Goal: Communication & Community: Answer question/provide support

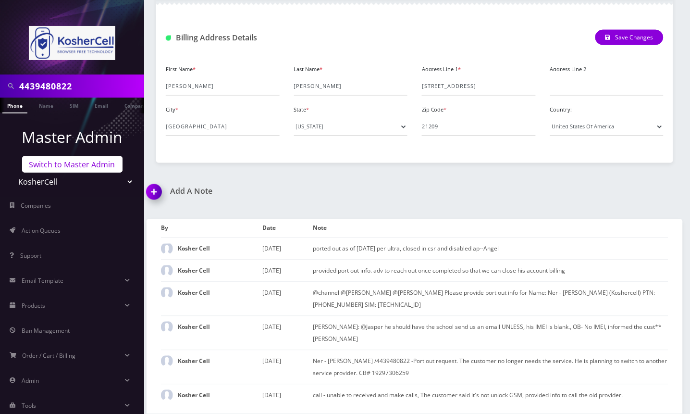
click at [71, 167] on link "Switch to Master Admin" at bounding box center [72, 164] width 100 height 16
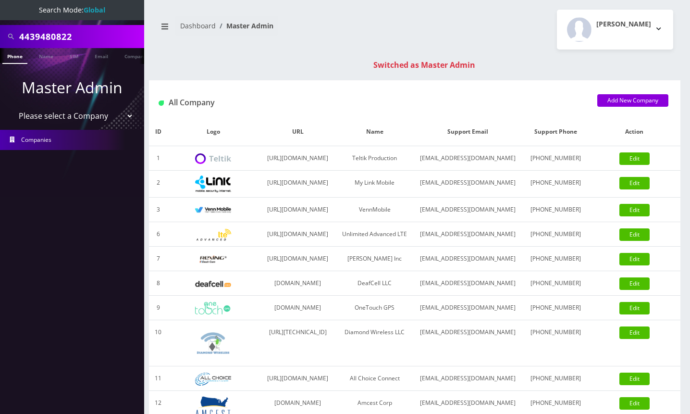
click at [43, 34] on input "4439480822" at bounding box center [80, 36] width 123 height 18
type input "8483678024"
click at [14, 58] on link "Phone" at bounding box center [14, 56] width 25 height 16
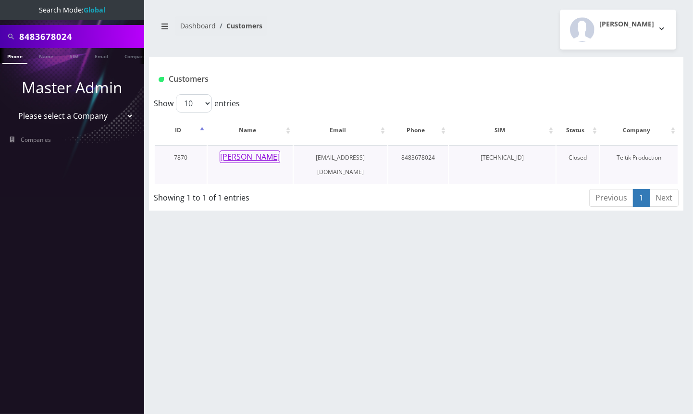
click at [258, 157] on button "Tziporah Karp" at bounding box center [250, 156] width 61 height 12
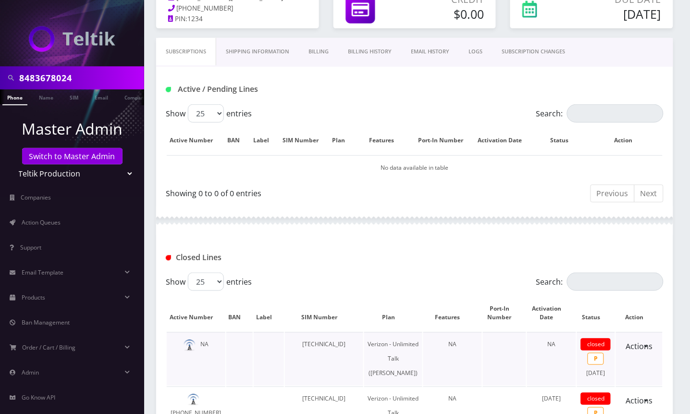
scroll to position [6, 0]
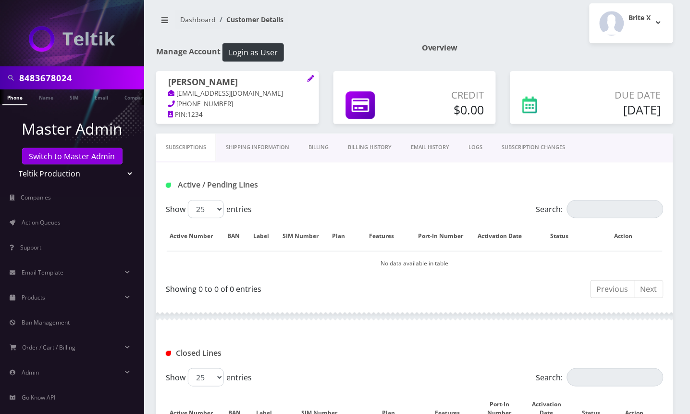
click at [315, 161] on link "Billing" at bounding box center [318, 147] width 39 height 27
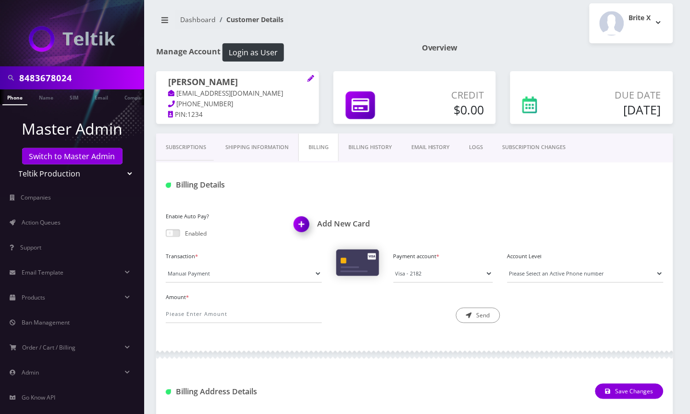
drag, startPoint x: 475, startPoint y: 6, endPoint x: 232, endPoint y: 13, distance: 243.8
click at [475, 6] on div "Brite X Logout" at bounding box center [548, 23] width 266 height 40
click at [44, 75] on input "8483678024" at bounding box center [80, 78] width 123 height 18
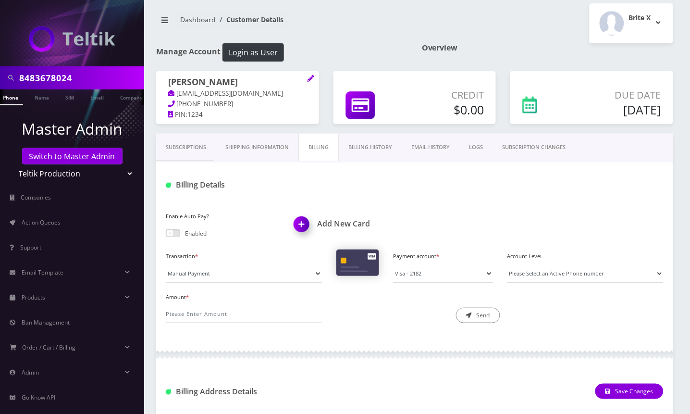
click at [187, 161] on link "Subscriptions" at bounding box center [186, 147] width 60 height 27
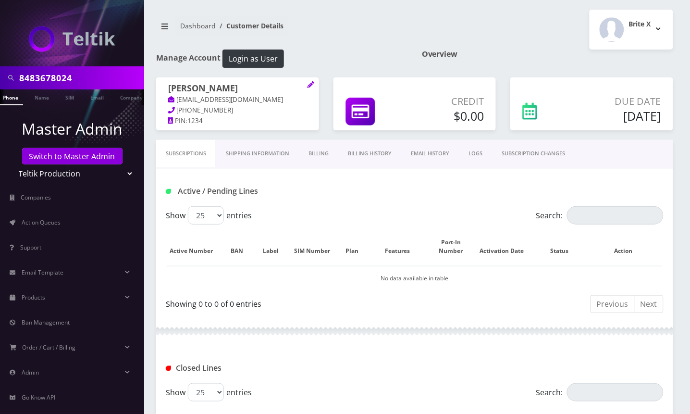
click at [318, 167] on link "Billing" at bounding box center [318, 153] width 39 height 27
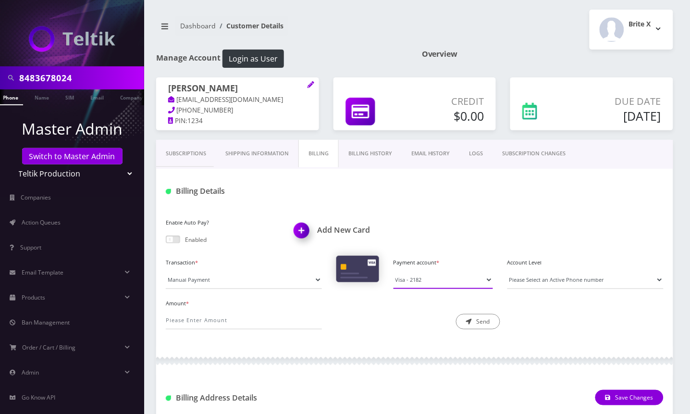
click at [427, 288] on select "Visa - 2182" at bounding box center [444, 280] width 100 height 18
click at [434, 191] on div "Billing Details" at bounding box center [414, 187] width 517 height 37
click at [406, 289] on select "Visa - 2182" at bounding box center [444, 280] width 100 height 18
click at [362, 167] on link "Billing History" at bounding box center [370, 153] width 63 height 27
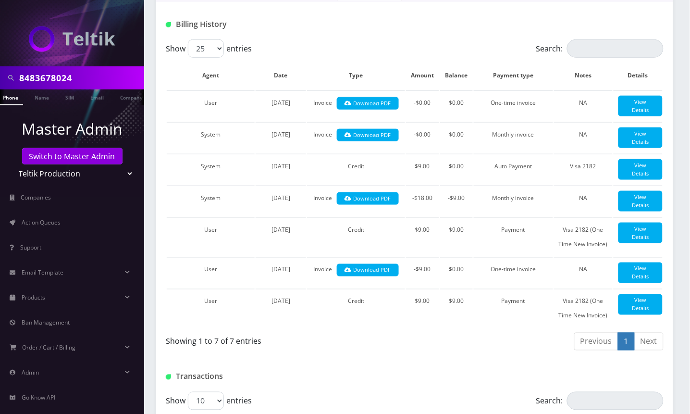
scroll to position [128, 0]
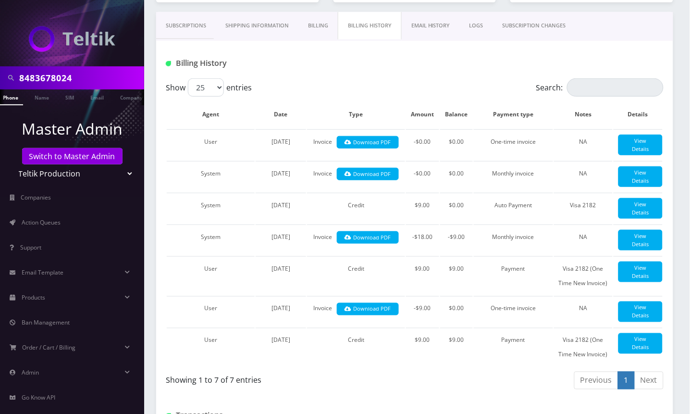
click at [458, 97] on div "Show 25 50 100 250 500 entries" at bounding box center [353, 87] width 374 height 18
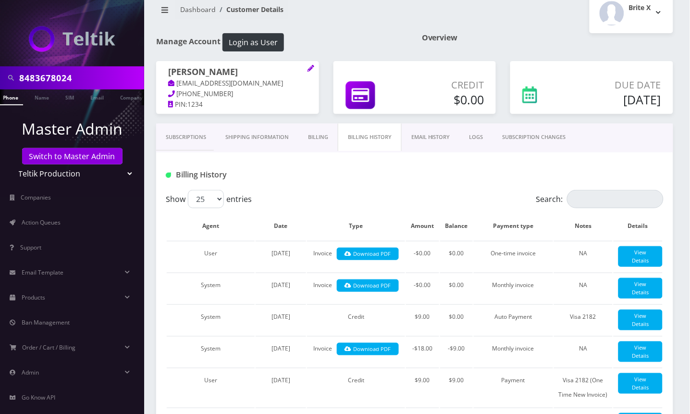
scroll to position [0, 0]
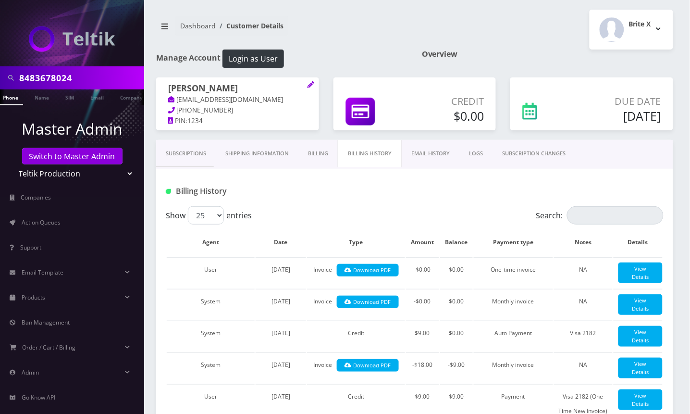
drag, startPoint x: 540, startPoint y: 52, endPoint x: 539, endPoint y: 61, distance: 8.8
click at [540, 52] on h1 "Overview" at bounding box center [547, 54] width 251 height 9
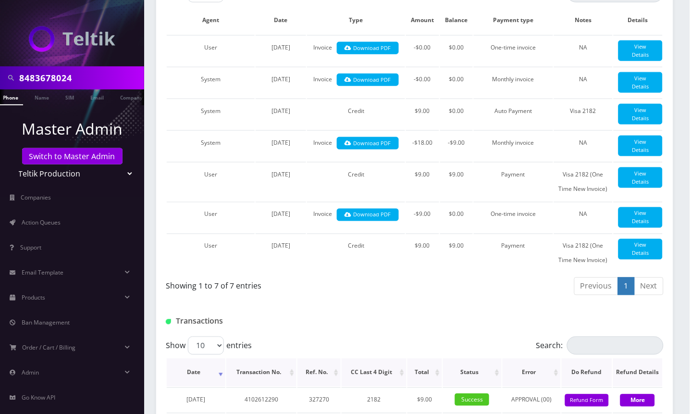
scroll to position [64, 0]
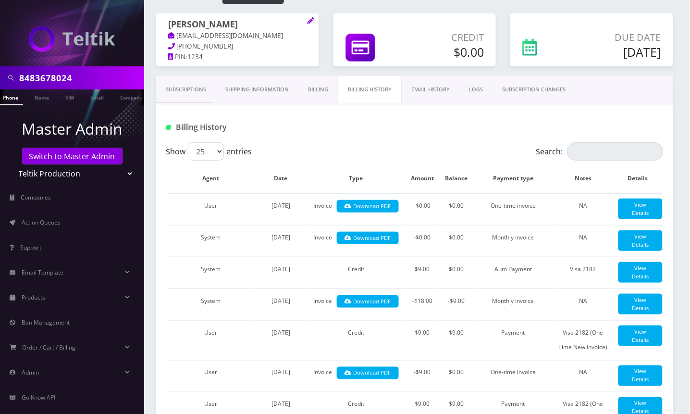
click at [187, 102] on link "Subscriptions" at bounding box center [186, 89] width 60 height 27
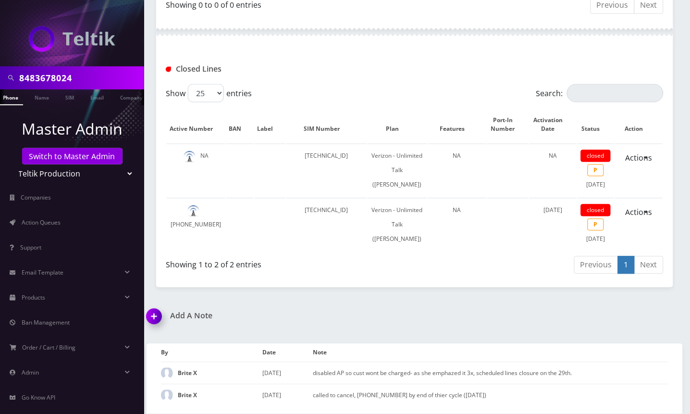
scroll to position [336, 0]
drag, startPoint x: 562, startPoint y: 315, endPoint x: 497, endPoint y: 382, distance: 92.8
click at [562, 315] on div "Add A Note *Please Enter Note Save Note By Date Note Brite X August 24, 2025 Br…" at bounding box center [414, 363] width 551 height 102
click at [616, 330] on div "Add A Note *Please Enter Note Save Note By Date Note Brite X August 24, 2025 Br…" at bounding box center [414, 363] width 551 height 102
click at [18, 98] on link "Phone" at bounding box center [10, 97] width 25 height 16
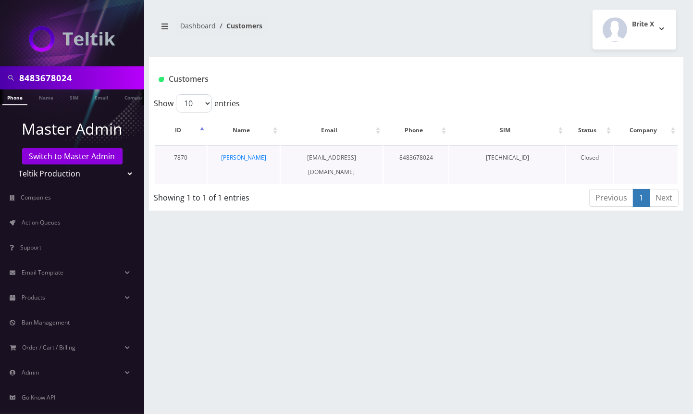
click at [275, 157] on td "[PERSON_NAME]" at bounding box center [244, 164] width 72 height 39
click at [268, 156] on td "[PERSON_NAME]" at bounding box center [244, 164] width 72 height 39
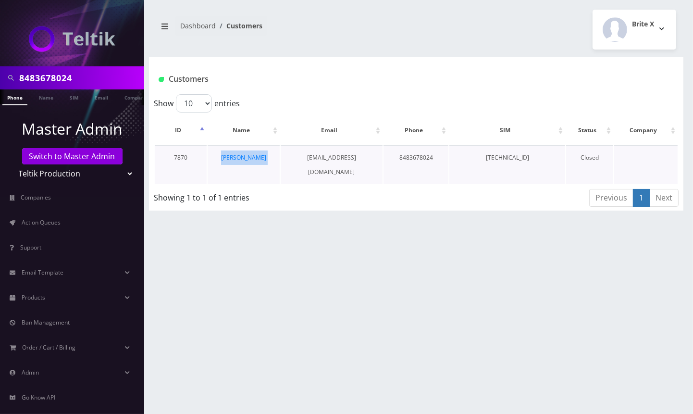
copy tr "[PERSON_NAME]"
click at [642, 256] on div "8483678024 Phone Name SIM Email Company Customer Dashboard Customers Brite X 1" at bounding box center [416, 207] width 554 height 414
drag, startPoint x: 212, startPoint y: 159, endPoint x: 268, endPoint y: 161, distance: 55.8
click at [268, 161] on td "[PERSON_NAME]" at bounding box center [244, 164] width 72 height 39
copy link "[PERSON_NAME]"
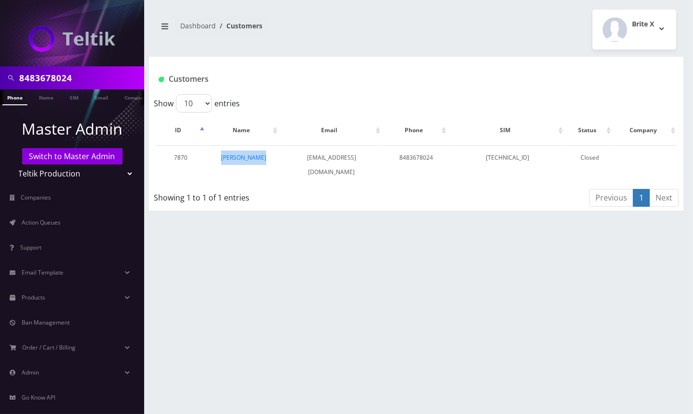
drag, startPoint x: 664, startPoint y: 278, endPoint x: 534, endPoint y: 215, distance: 145.1
click at [664, 278] on div "8483678024 Phone Name SIM Email Company Customer Dashboard Customers Brite X 1" at bounding box center [416, 207] width 554 height 414
click at [63, 76] on input "8483678024" at bounding box center [80, 78] width 123 height 18
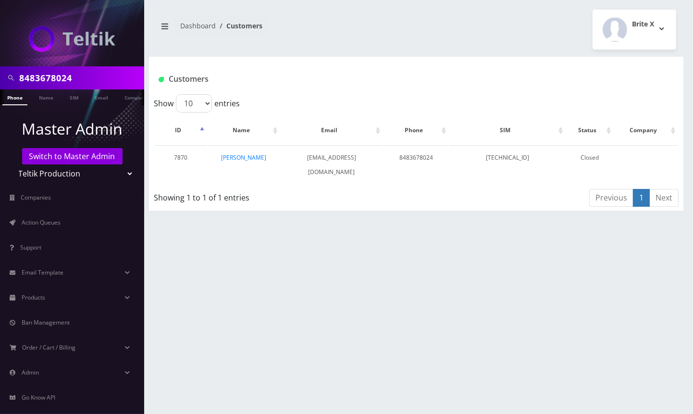
drag, startPoint x: 677, startPoint y: 297, endPoint x: 671, endPoint y: 293, distance: 7.3
click at [677, 297] on div "8483678024 Phone Name SIM Email Company Customer Dashboard Customers Brite X 1" at bounding box center [416, 207] width 554 height 414
click at [248, 151] on td "[PERSON_NAME]" at bounding box center [244, 164] width 72 height 39
click at [242, 154] on link "[PERSON_NAME]" at bounding box center [243, 157] width 45 height 8
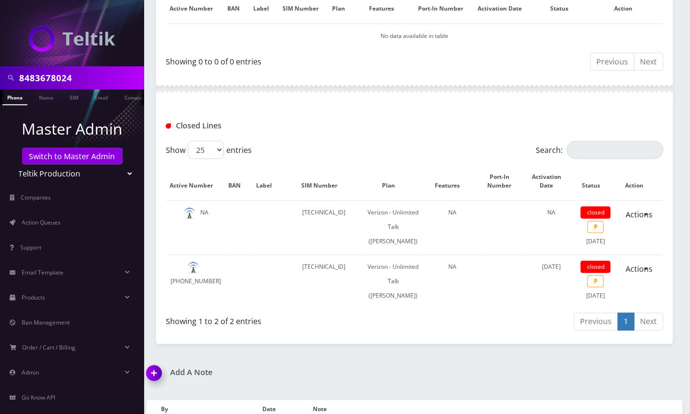
scroll to position [327, 0]
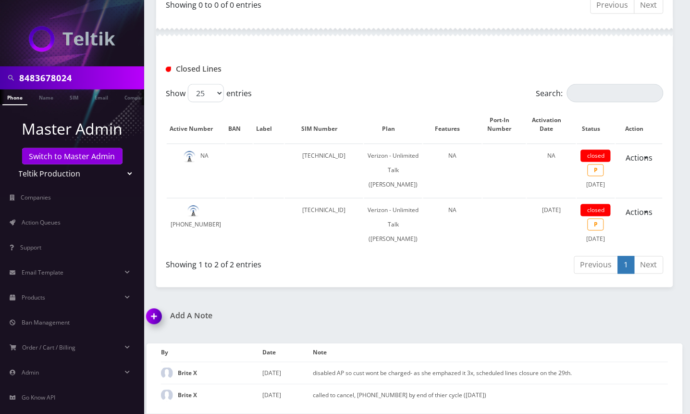
click at [154, 322] on img at bounding box center [156, 320] width 28 height 28
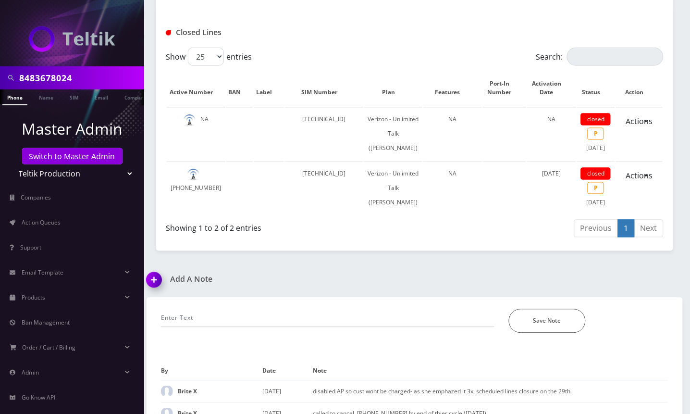
scroll to position [382, 0]
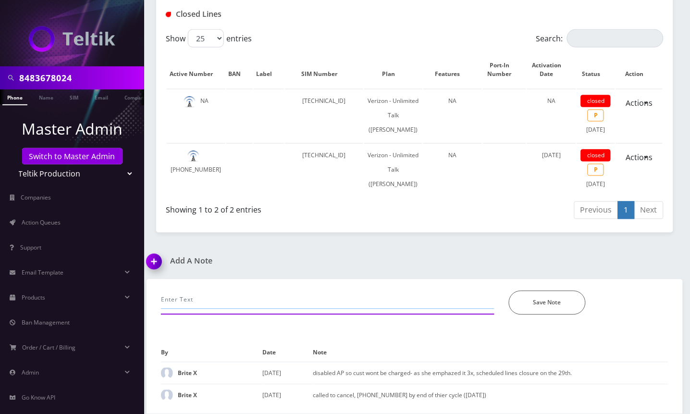
click at [203, 293] on input "text" at bounding box center [328, 300] width 334 height 18
paste input "@channel Tziporah Karp/ 8483678024- customer decided to reactivate her line, pl…"
type input "@channel Tziporah Karp/ 8483678024- customer decided to reactivate her line, pl…"
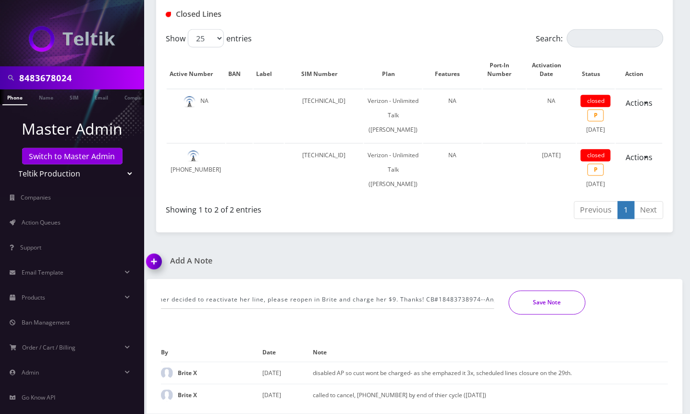
click at [544, 305] on button "Save Note" at bounding box center [547, 303] width 77 height 24
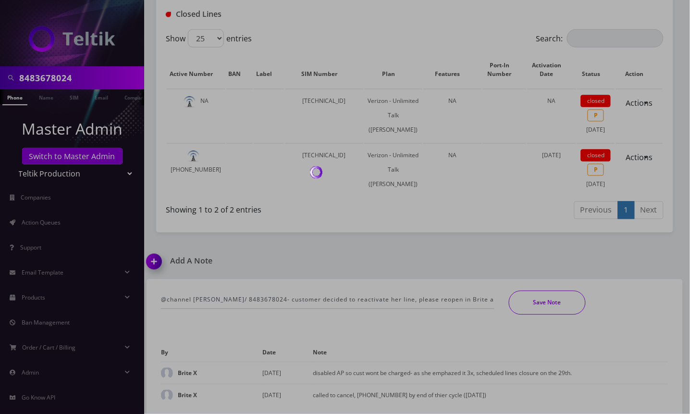
scroll to position [362, 0]
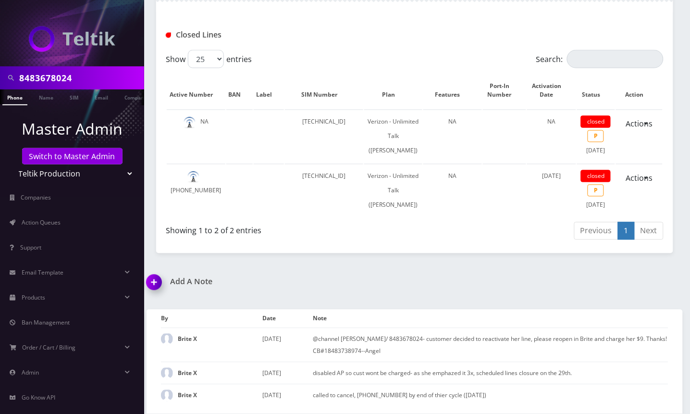
click at [621, 291] on div "Add A Note @channel Tziporah Karp/ 8483678024- customer decided to reactivate h…" at bounding box center [414, 345] width 551 height 137
click at [629, 299] on div "Add A Note @channel Tziporah Karp/ 8483678024- customer decided to reactivate h…" at bounding box center [414, 345] width 551 height 137
